Goal: Task Accomplishment & Management: Use online tool/utility

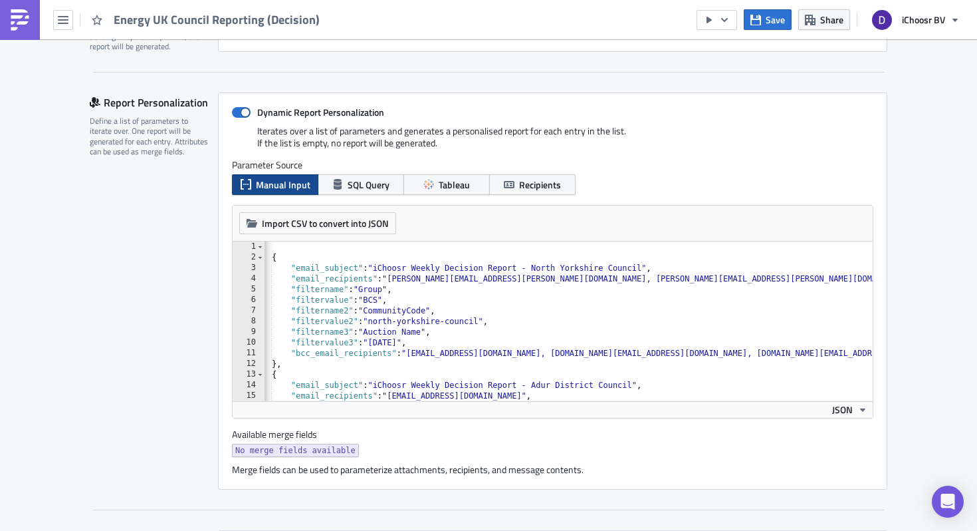
scroll to position [0, 14]
type textarea ""filtername2": "CommunityCode","
click at [422, 317] on div "[ { "email_subject" : "iChoosr Weekly Decision Report - North Yorkshire Council…" at bounding box center [724, 331] width 949 height 181
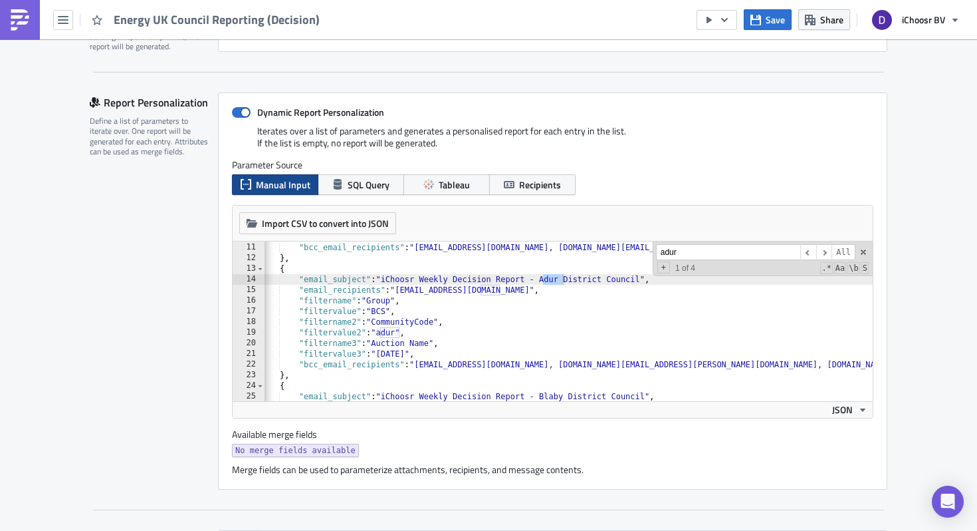
scroll to position [0, 6]
type input "adur"
type textarea ""email_subject": "iChoosr Weekly Decision Report - Adur District Council","
click at [425, 279] on div ""filtervalue3" : "[DATE]" , "bcc_email_recipients" : "[EMAIL_ADDRESS][DOMAIN_NA…" at bounding box center [732, 321] width 949 height 181
paste input "[PERSON_NAME]"
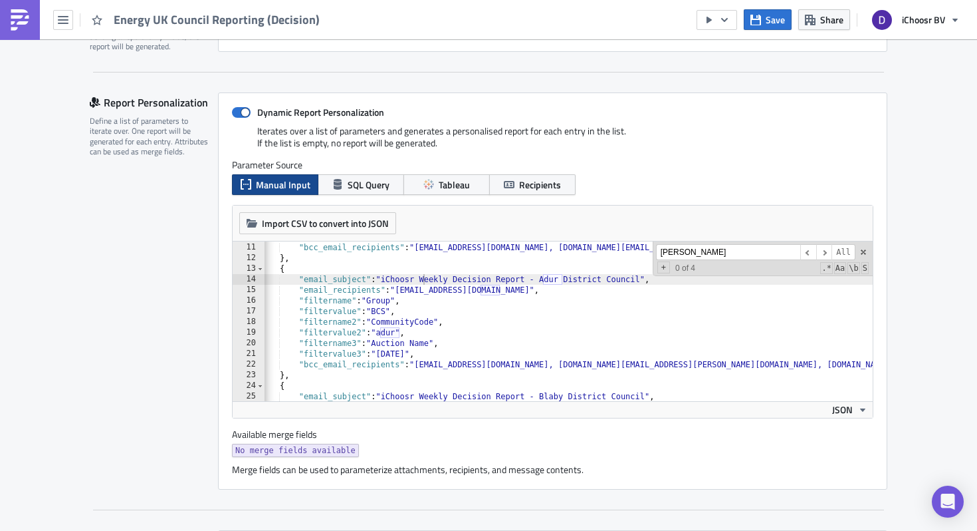
scroll to position [537, 0]
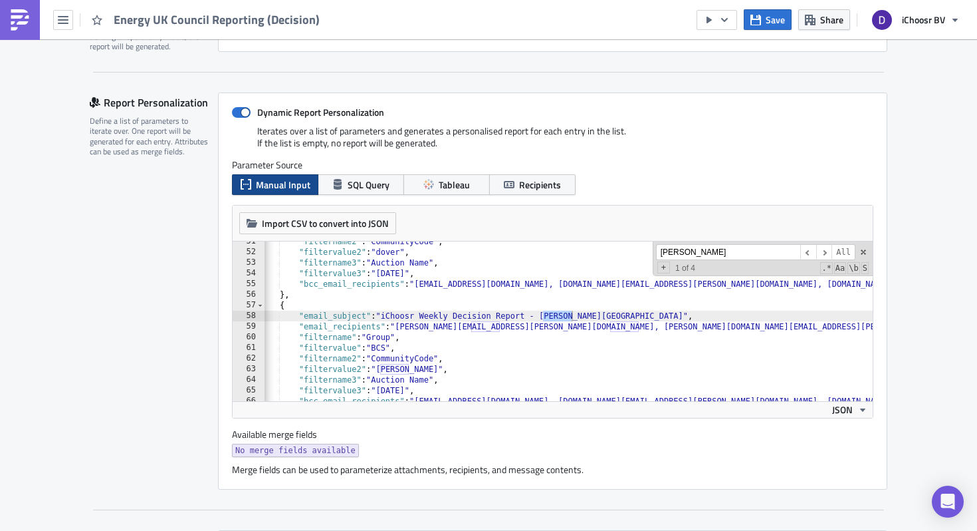
type input "[PERSON_NAME]"
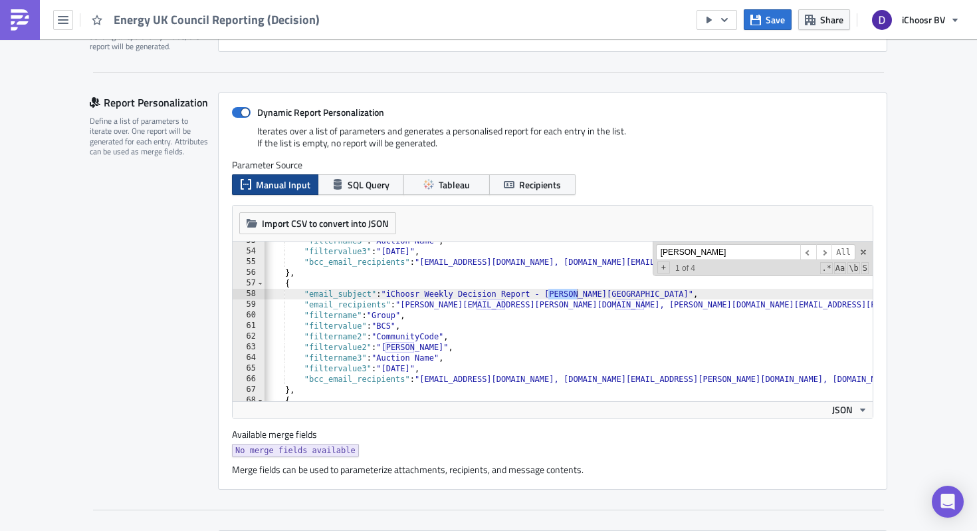
scroll to position [256, 0]
type textarea "},"
click at [355, 274] on div ""filtername3" : "Auction Name" , "filtervalue3" : "[DATE]" , "bcc_email_recipie…" at bounding box center [738, 326] width 949 height 181
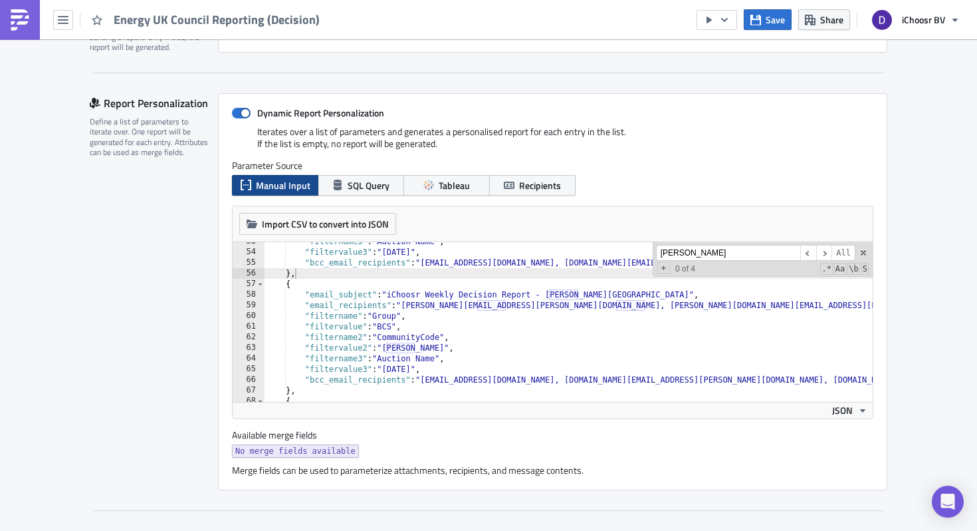
paste input "hinckley-and-bosworth"
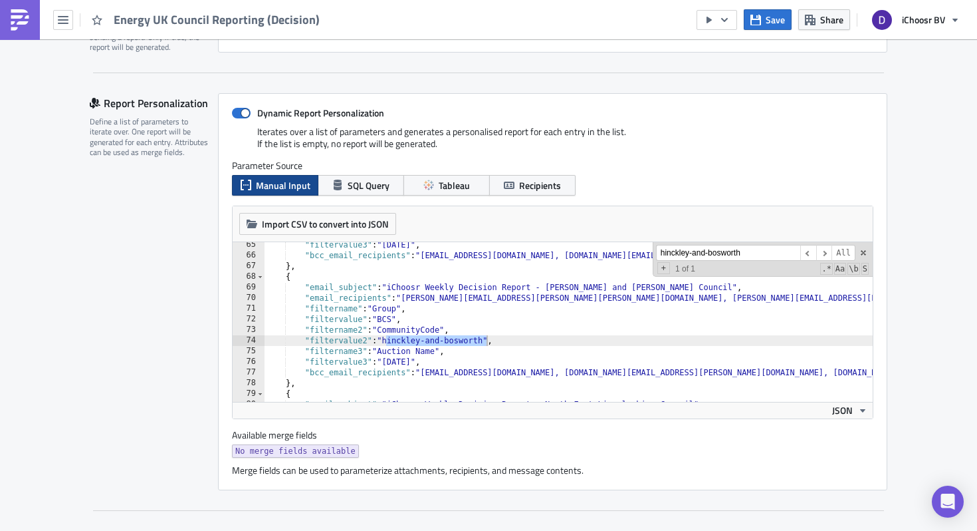
scroll to position [678, 0]
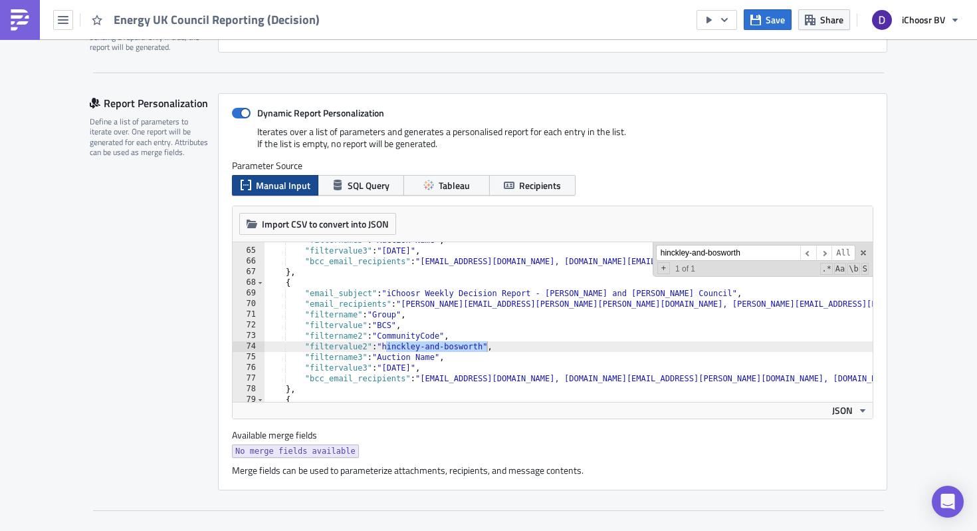
type input "hinckley-and-bosworth"
click at [422, 304] on div ""filtername3" : "Auction Name" , "filtervalue3" : "[DATE]" , "bcc_email_recipie…" at bounding box center [738, 325] width 949 height 181
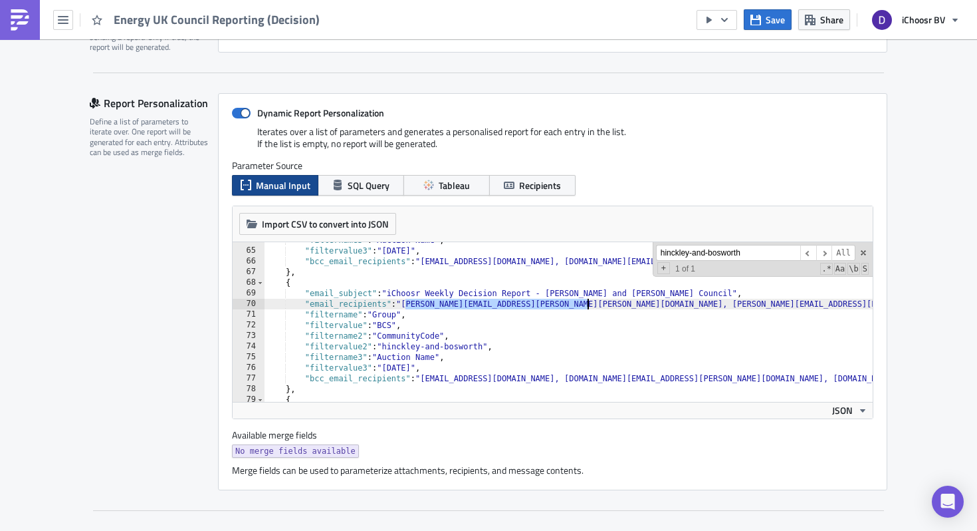
drag, startPoint x: 422, startPoint y: 304, endPoint x: 582, endPoint y: 307, distance: 160.9
click at [582, 307] on div ""filtername3" : "Auction Name" , "filtervalue3" : "[DATE]" , "bcc_email_recipie…" at bounding box center [738, 325] width 949 height 181
paste textarea "Haroon.Iqbal"
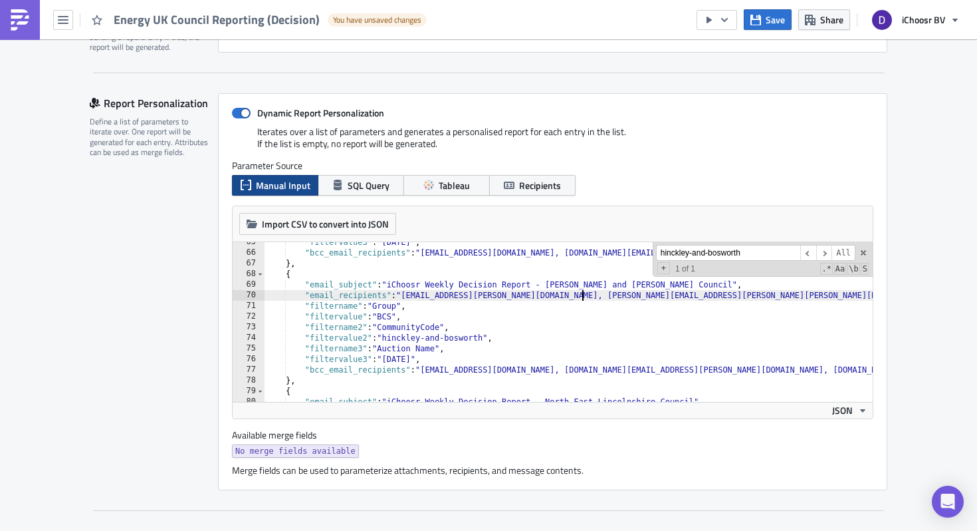
click at [477, 324] on div ""filtervalue3" : "[DATE]" , "bcc_email_recipients" : "[EMAIL_ADDRESS][DOMAIN_NA…" at bounding box center [738, 327] width 949 height 181
type textarea ""filtername2": "CommunityCode","
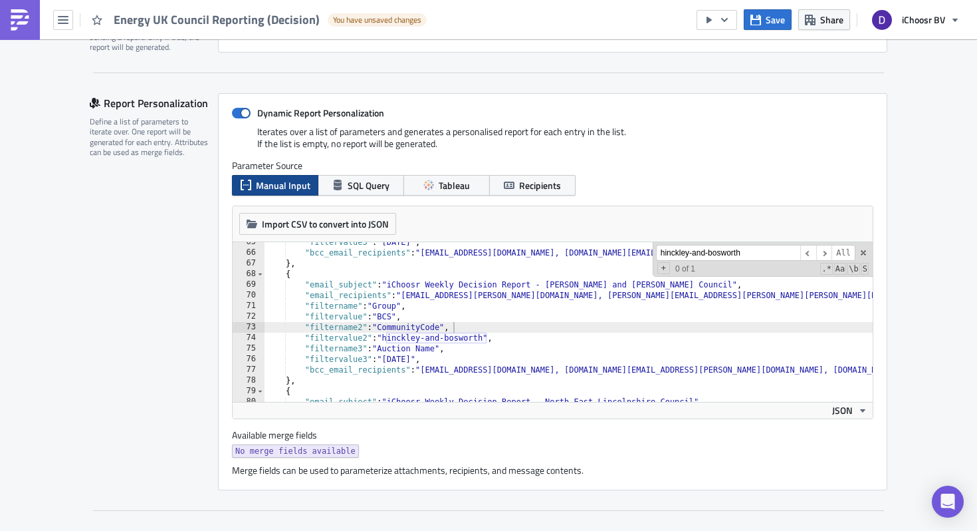
paste input "north-east-[GEOGRAPHIC_DATA]"
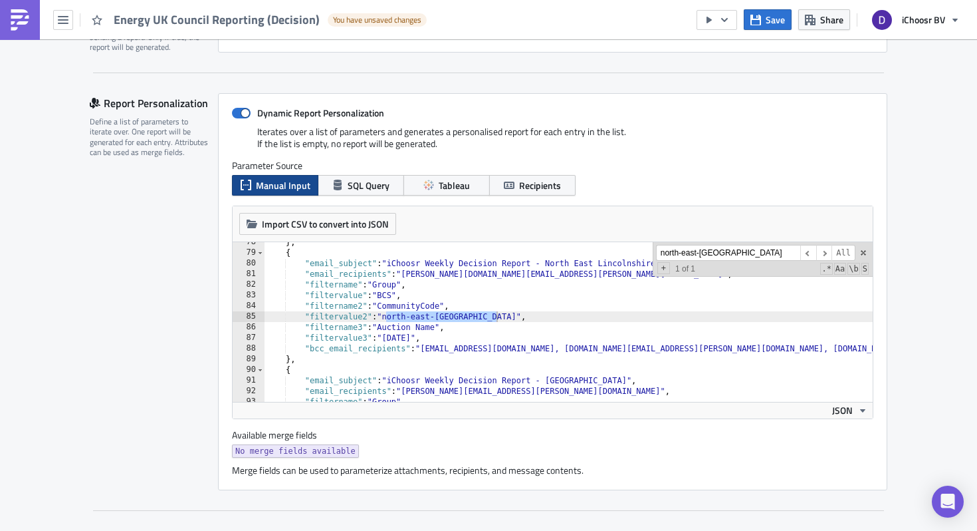
scroll to position [825, 0]
click at [701, 255] on input "north-east-[GEOGRAPHIC_DATA]" at bounding box center [728, 253] width 144 height 17
paste input "west-[GEOGRAPHIC_DATA]"
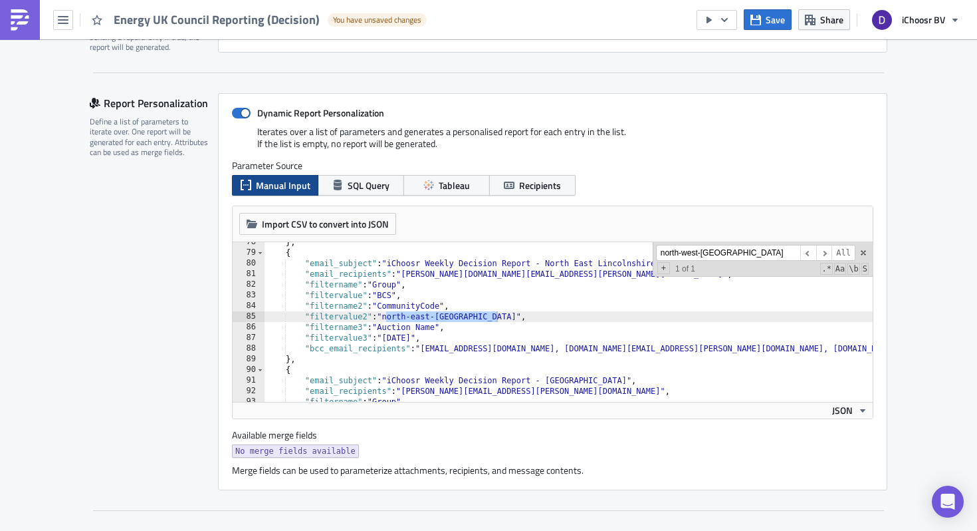
scroll to position [942, 0]
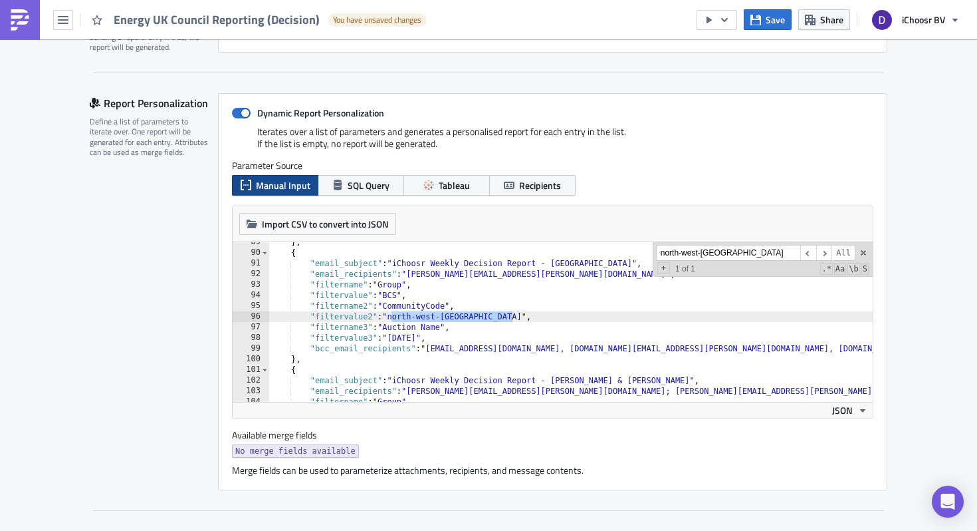
type input "north-west-[GEOGRAPHIC_DATA]"
type textarea ""email_subject": "iChoosr Weekly Decision Report - [GEOGRAPHIC_DATA]","
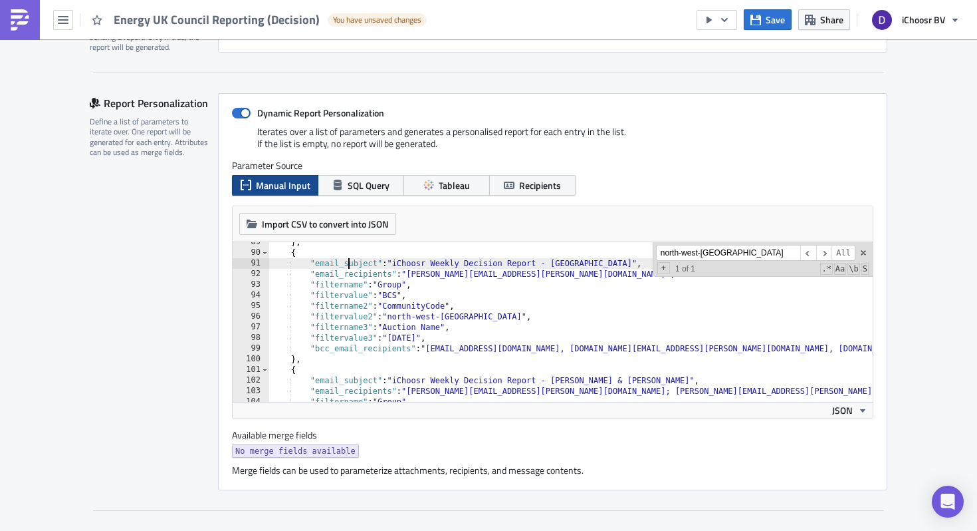
click at [348, 259] on div "} , { "email_subject" : "iChoosr Weekly Decision Report - [GEOGRAPHIC_DATA]" , …" at bounding box center [743, 327] width 949 height 181
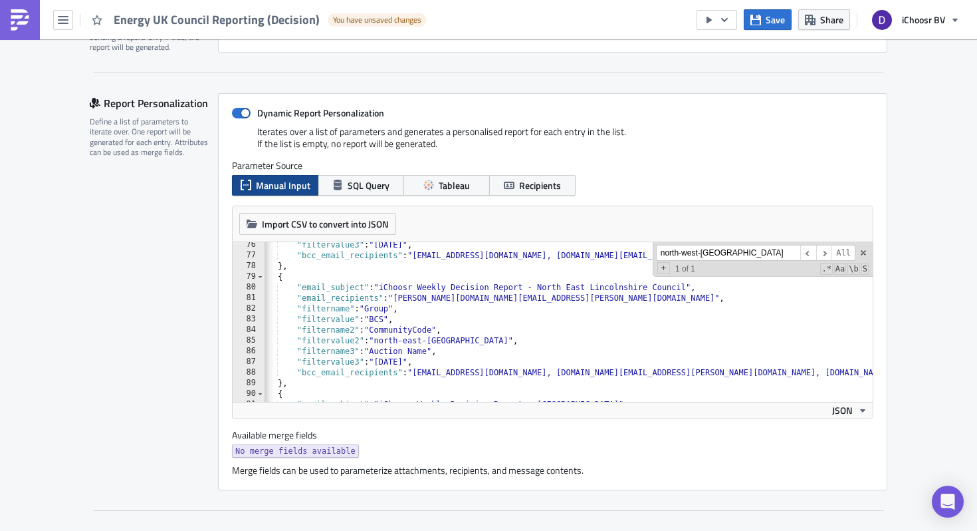
scroll to position [801, 0]
click at [699, 257] on input "north-west-[GEOGRAPHIC_DATA]" at bounding box center [728, 253] width 144 height 17
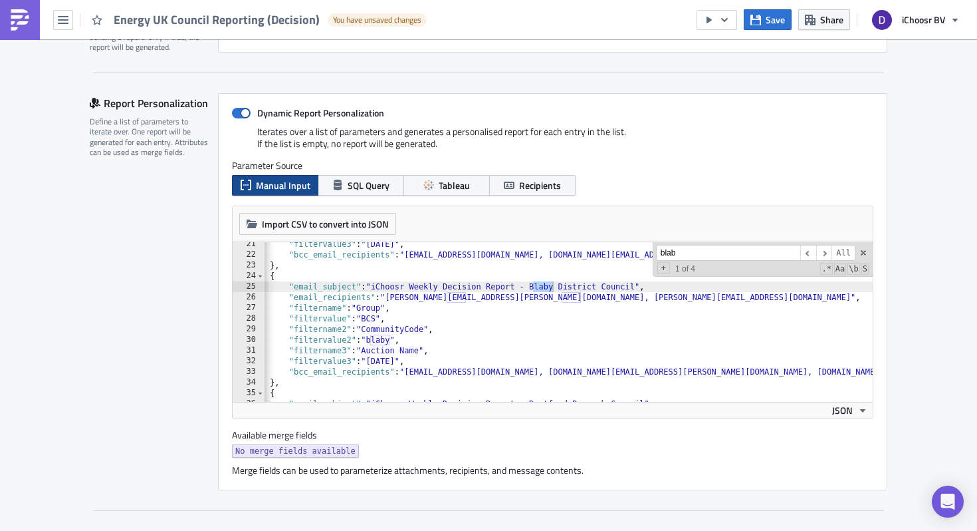
scroll to position [0, 19]
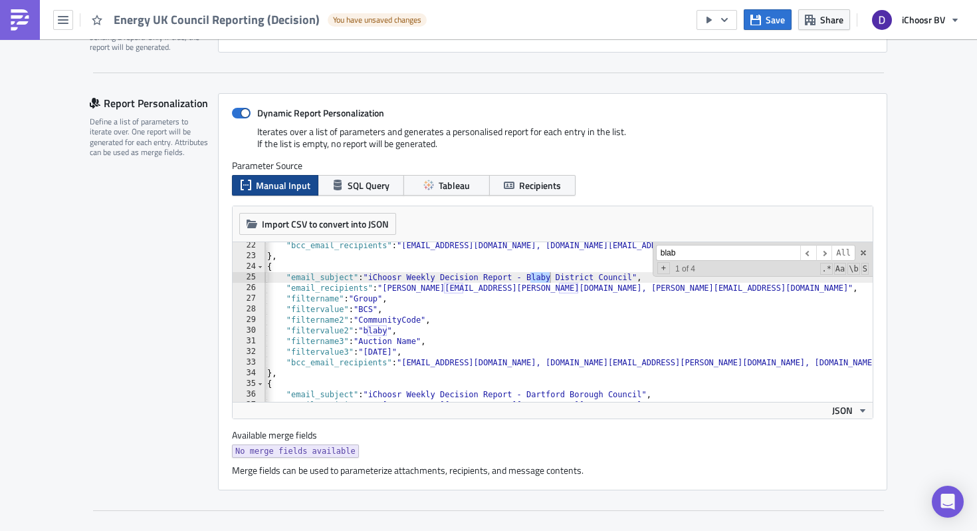
type input "blab"
type textarea ""filtervalue2": "blaby","
click at [377, 334] on div ""bcc_email_recipients" : "[EMAIL_ADDRESS][DOMAIN_NAME], [DOMAIN_NAME][EMAIL_ADD…" at bounding box center [719, 330] width 949 height 181
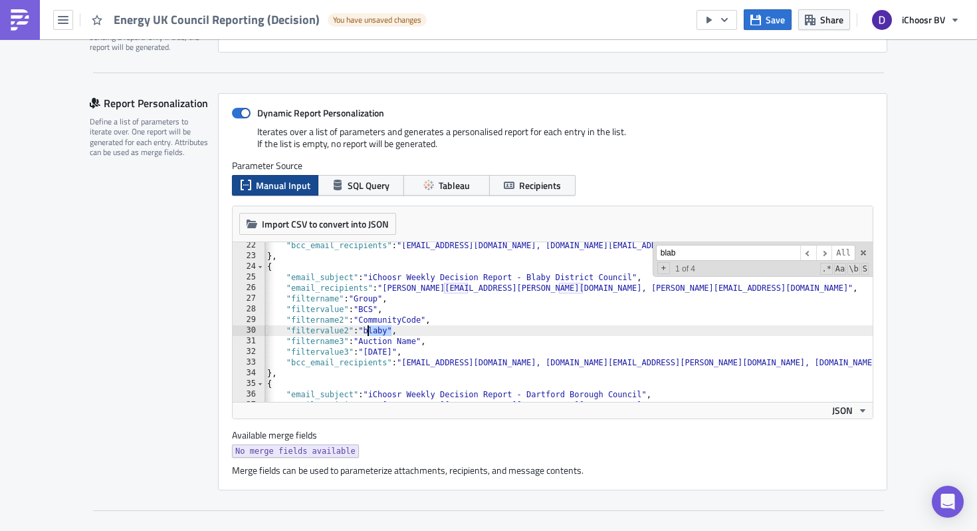
click at [690, 254] on input "blab" at bounding box center [728, 253] width 144 height 17
paste input "oadby-and-wigston"
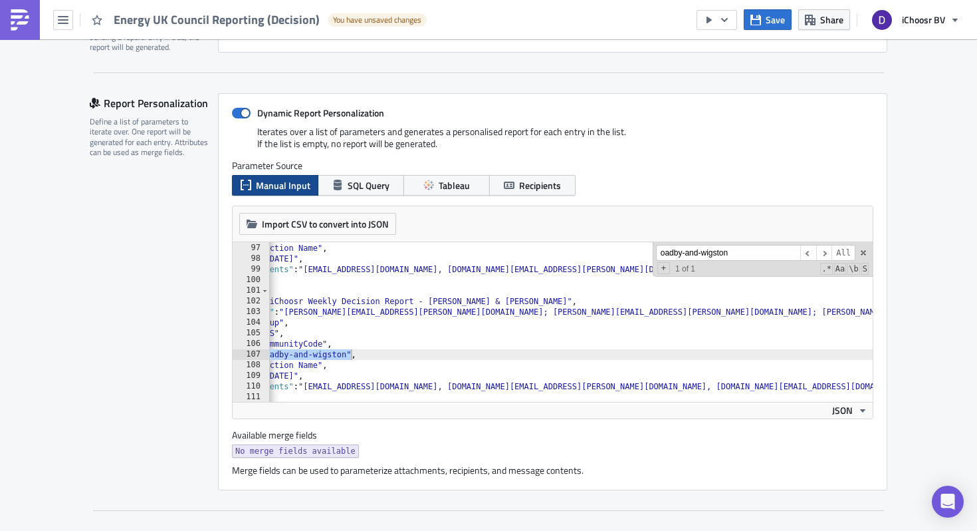
scroll to position [0, 0]
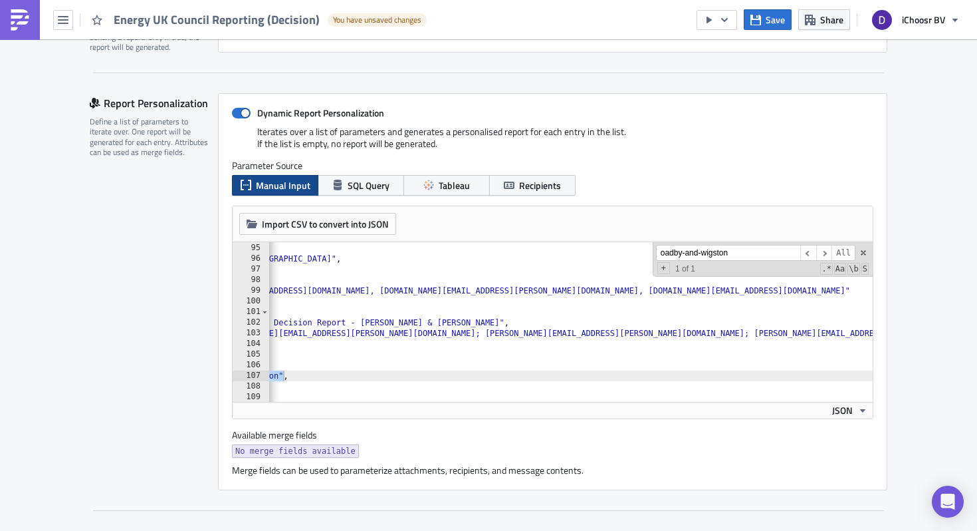
click at [704, 254] on input "oadby-and-wigston" at bounding box center [728, 253] width 144 height 17
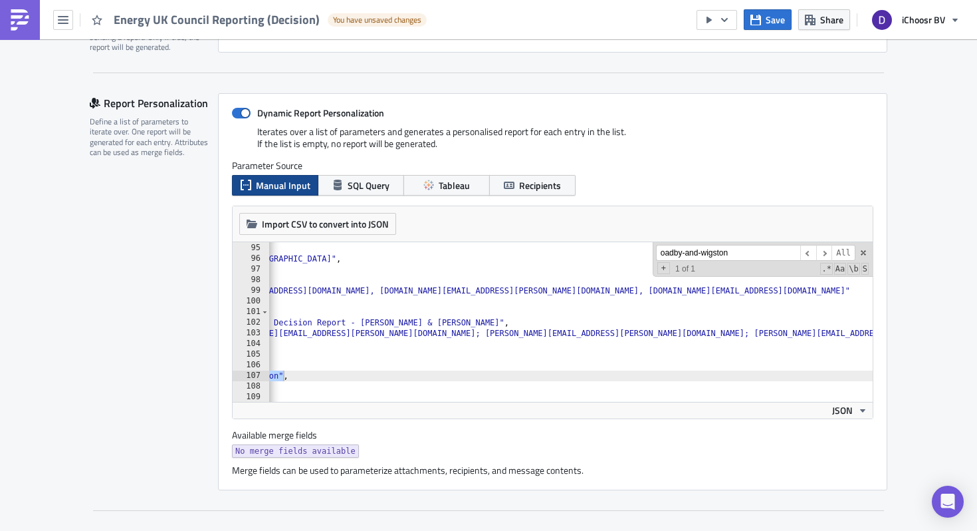
paste input "redcar-and-[GEOGRAPHIC_DATA]"
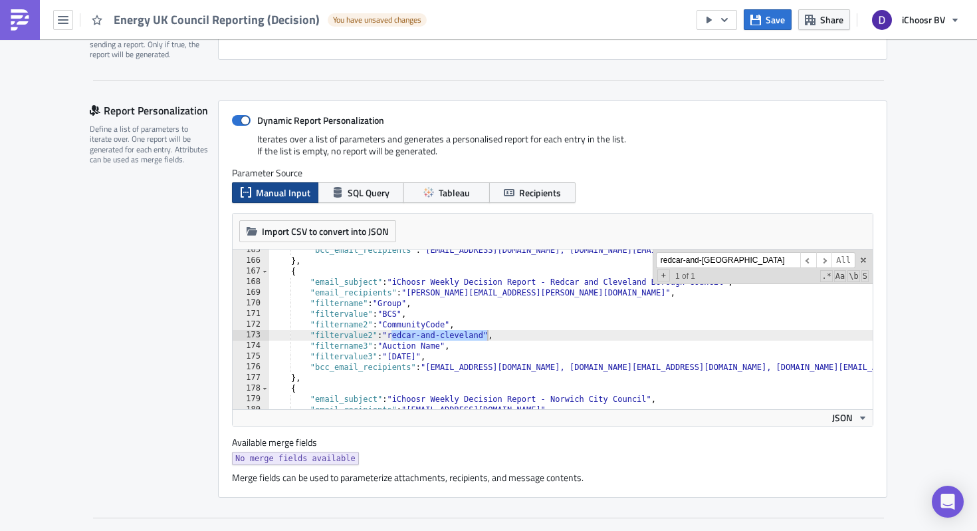
click at [706, 262] on input "redcar-and-[GEOGRAPHIC_DATA]" at bounding box center [728, 260] width 144 height 17
paste input "sandwell"
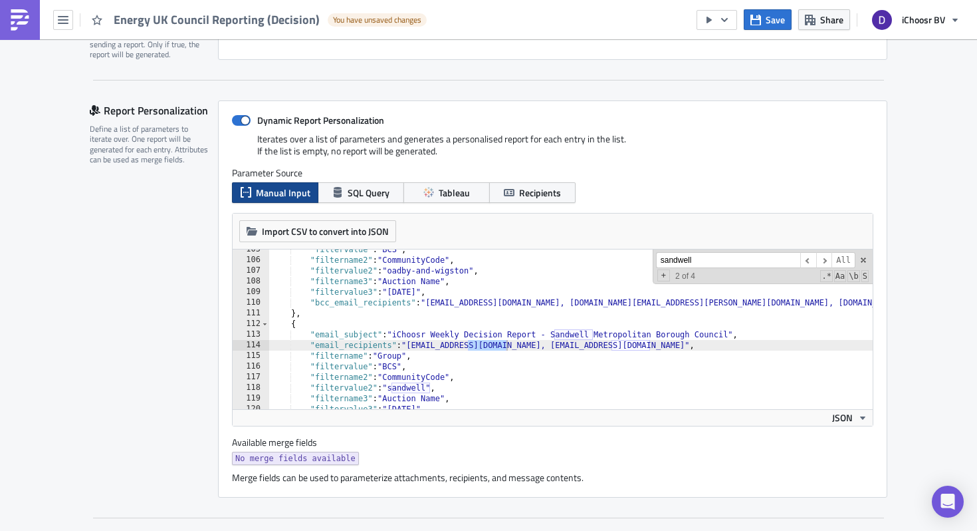
type input "sandwell"
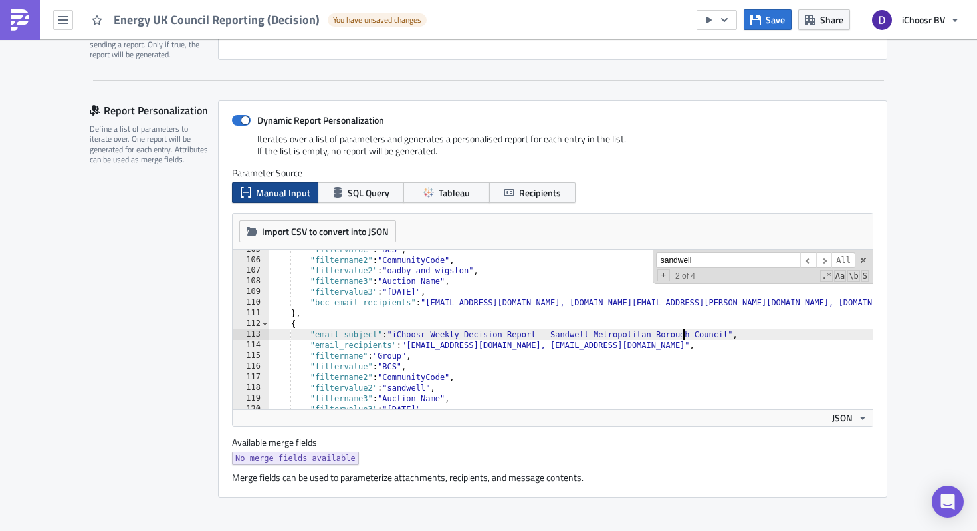
click at [684, 340] on div ""filtervalue" : "BCS" , "filtername2" : "CommunityCode" , "filtervalue2" : "oad…" at bounding box center [743, 334] width 949 height 181
paste textarea "[EMAIL_ADDRESS][DOMAIN_NAME]"
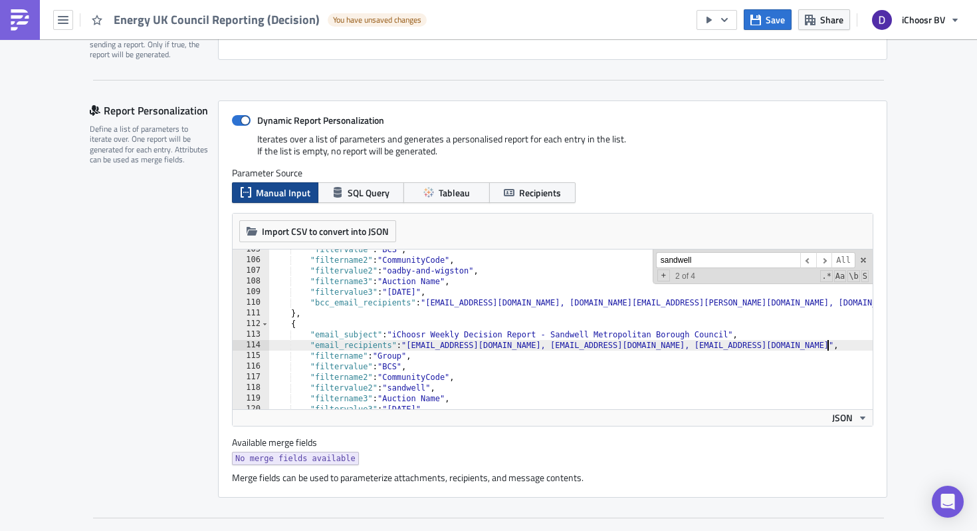
type textarea ""email_recipients": "[EMAIL_ADDRESS][DOMAIN_NAME], [EMAIL_ADDRESS][DOMAIN_NAME]…"
click at [694, 265] on input "sandwell" at bounding box center [728, 260] width 144 height 17
paste input "tockton"
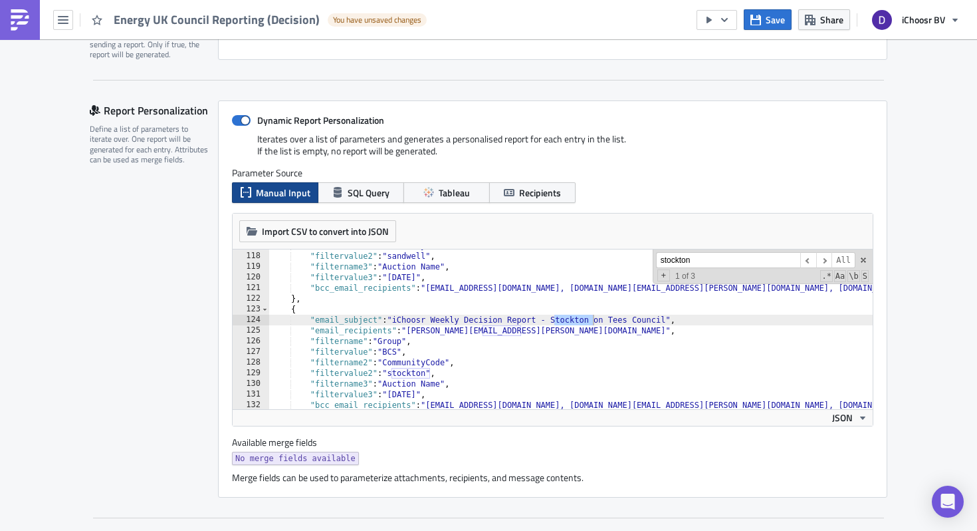
scroll to position [1245, 0]
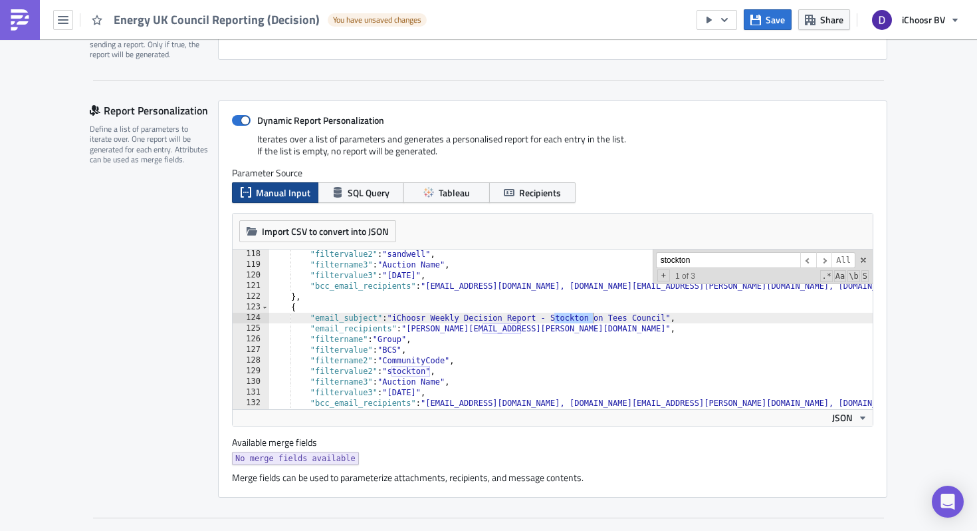
click at [692, 255] on input "stockton" at bounding box center [728, 260] width 144 height 17
paste input "worthing"
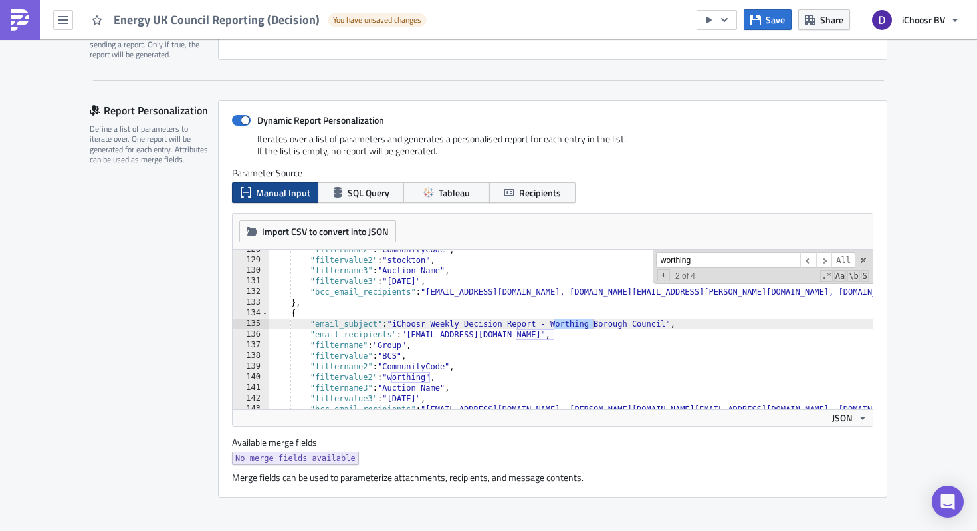
scroll to position [1356, 0]
click at [702, 266] on input "worthing" at bounding box center [728, 260] width 144 height 17
paste input "[PERSON_NAME]"
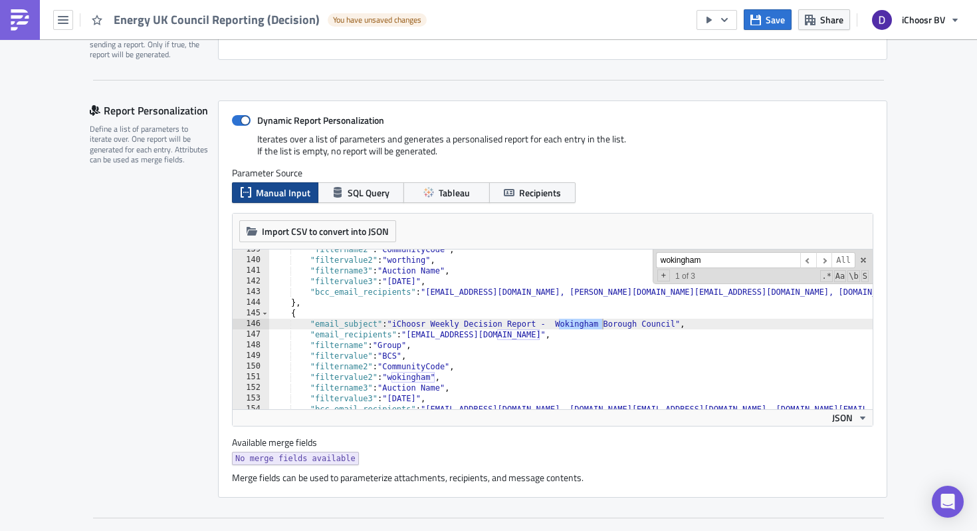
scroll to position [1474, 0]
click at [731, 262] on input "wokingham" at bounding box center [728, 260] width 144 height 17
paste input "dartford"
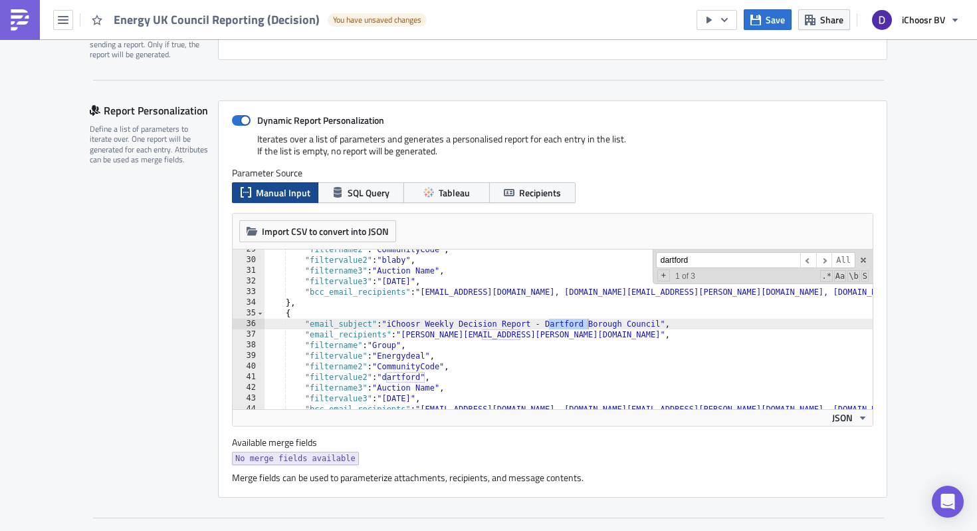
scroll to position [305, 0]
click at [694, 259] on input "dartford" at bounding box center [728, 260] width 144 height 17
paste input "[GEOGRAPHIC_DATA]"
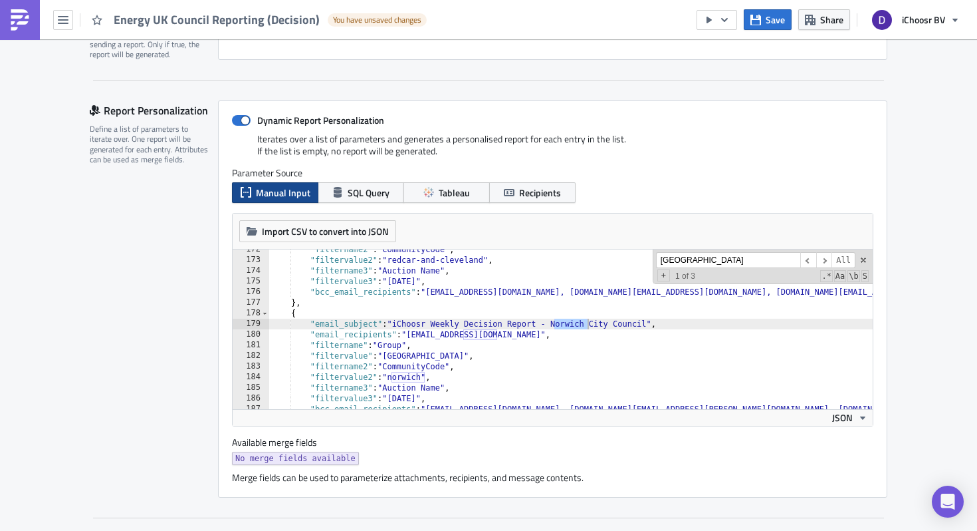
click at [701, 254] on input "[GEOGRAPHIC_DATA]" at bounding box center [728, 260] width 144 height 17
paste input "[GEOGRAPHIC_DATA]"
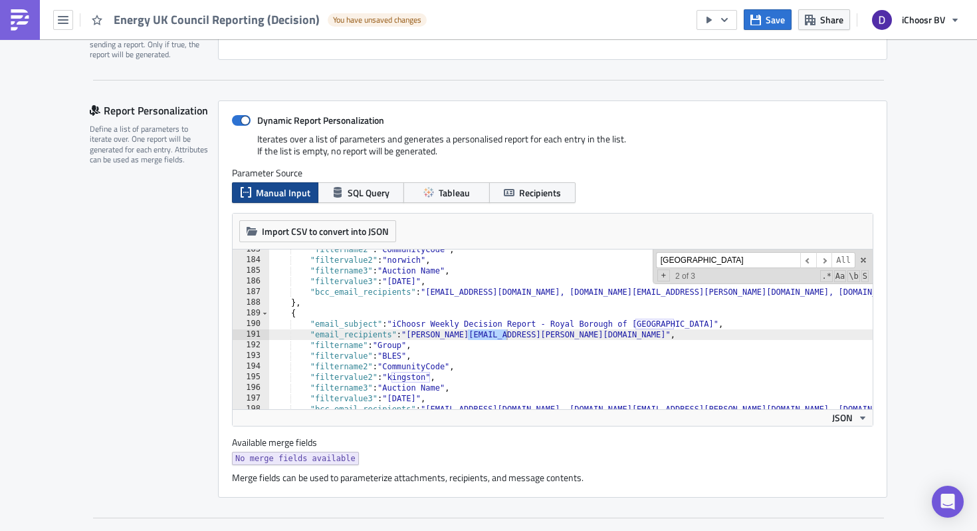
click at [697, 260] on input "[GEOGRAPHIC_DATA]" at bounding box center [728, 260] width 144 height 17
paste input "CSSC"
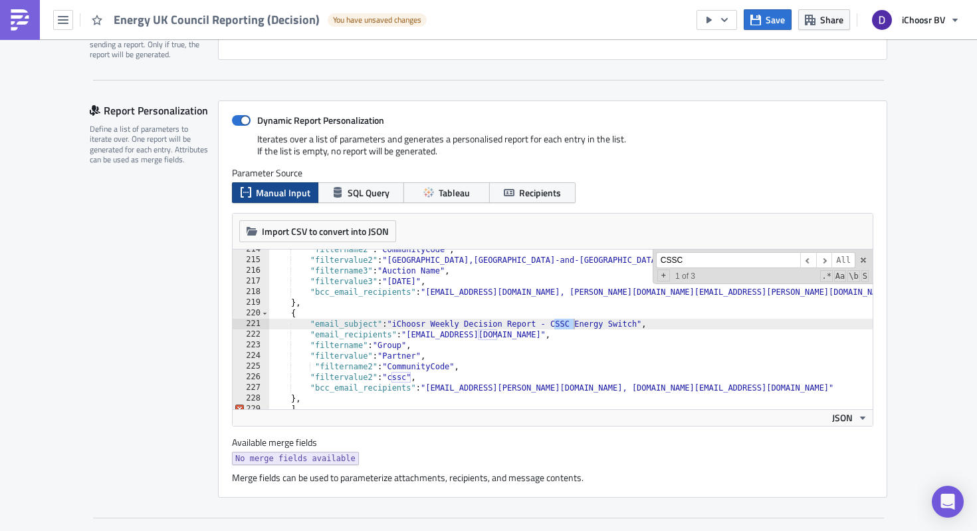
click at [733, 257] on input "CSSC" at bounding box center [728, 260] width 144 height 17
paste input "basildon"
type input "b"
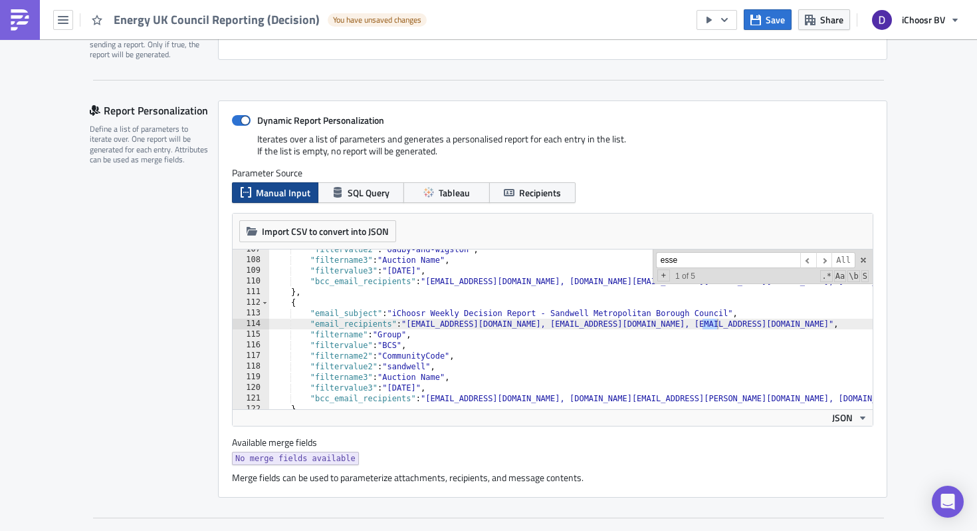
scroll to position [2059, 0]
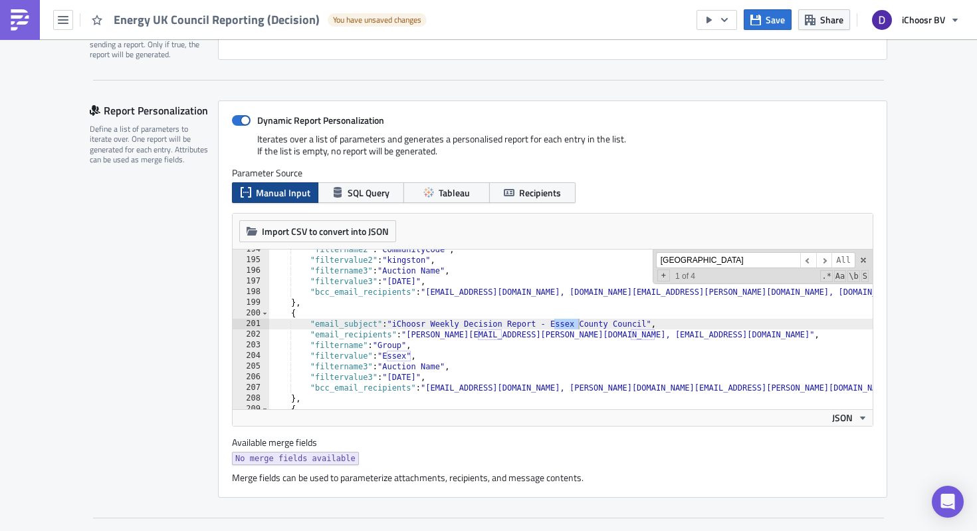
click at [681, 257] on input "[GEOGRAPHIC_DATA]" at bounding box center [728, 260] width 144 height 17
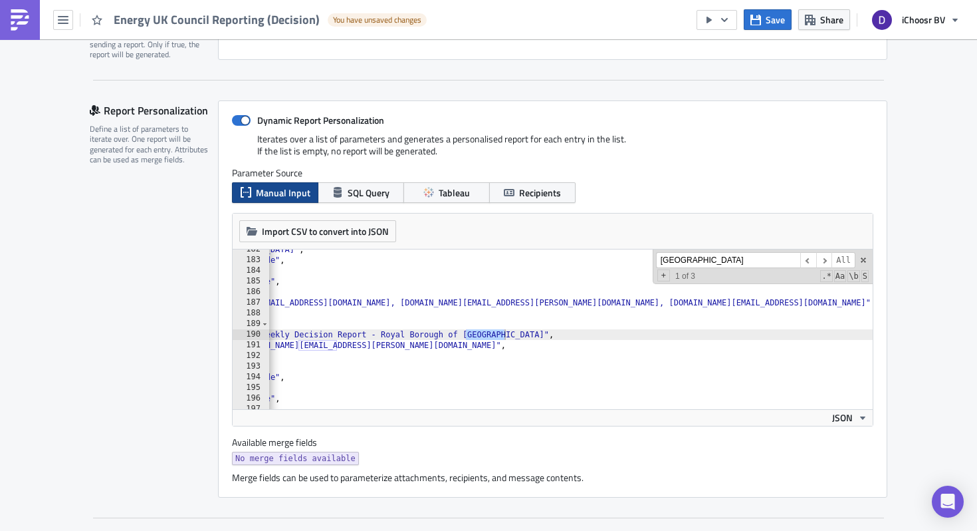
scroll to position [1937, 0]
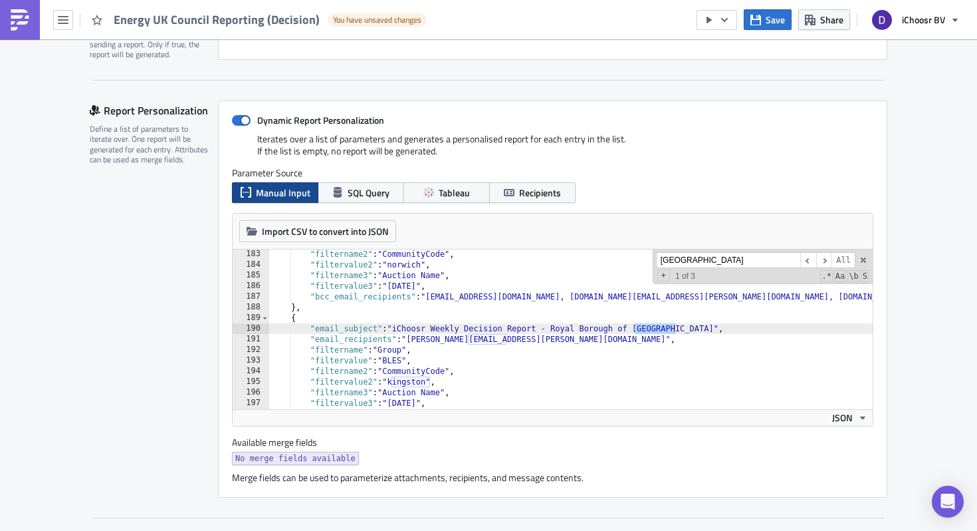
type input "[GEOGRAPHIC_DATA]"
click at [541, 338] on div ""filtername2" : "CommunityCode" , "filtervalue2" : "[GEOGRAPHIC_DATA]" , "filte…" at bounding box center [743, 339] width 949 height 181
paste textarea "[PERSON_NAME][EMAIL_ADDRESS][PERSON_NAME][DOMAIN_NAME]"
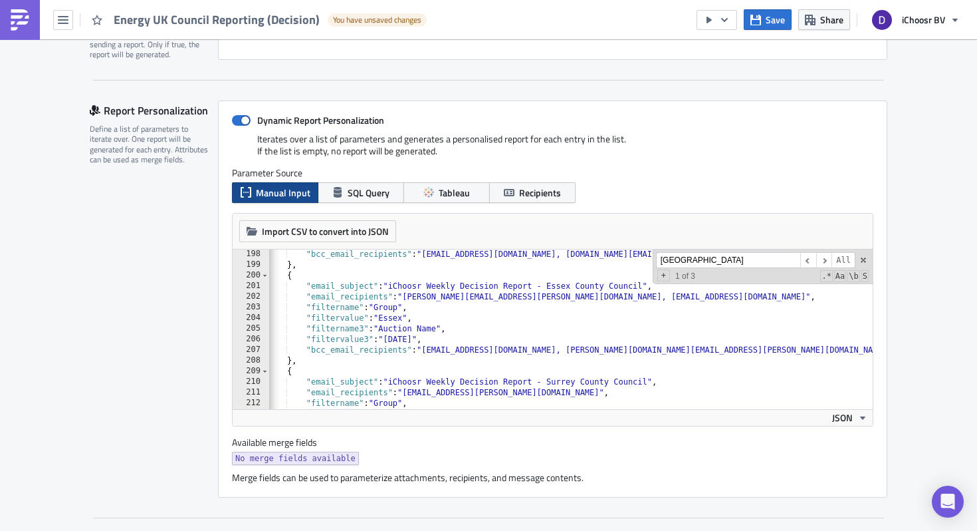
scroll to position [2099, 0]
type textarea ""email_recipients": "[PERSON_NAME][EMAIL_ADDRESS][PERSON_NAME][DOMAIN_NAME], [P…"
click at [863, 263] on span at bounding box center [863, 259] width 9 height 9
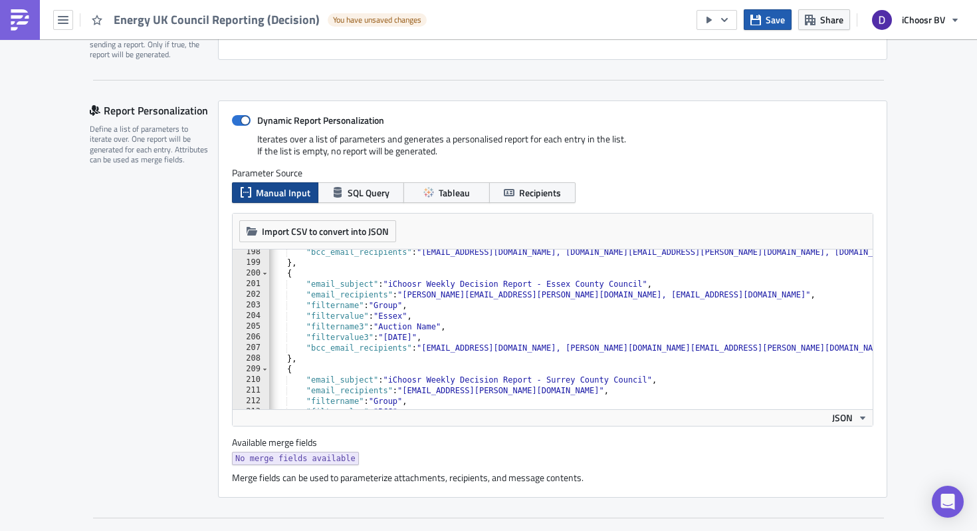
click at [771, 23] on span "Save" at bounding box center [775, 20] width 19 height 14
